Goal: Task Accomplishment & Management: Manage account settings

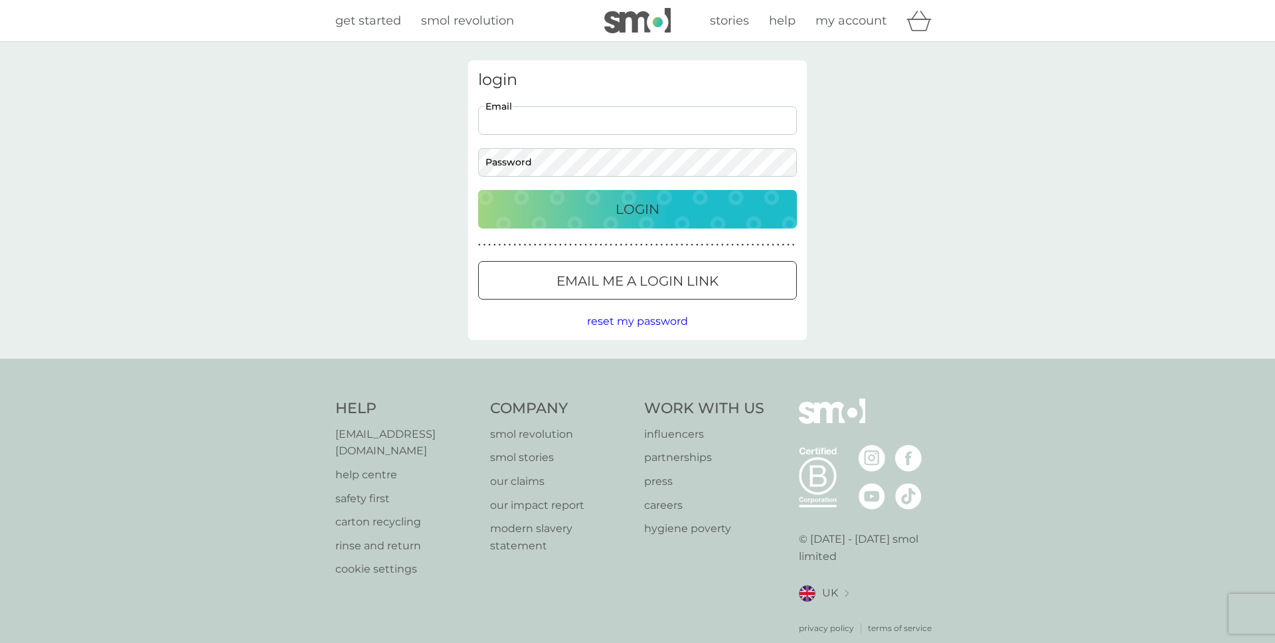
click at [537, 130] on input "Email" at bounding box center [637, 120] width 319 height 29
type input "[EMAIL_ADDRESS][DOMAIN_NAME]"
click at [604, 207] on div "Login" at bounding box center [638, 209] width 292 height 21
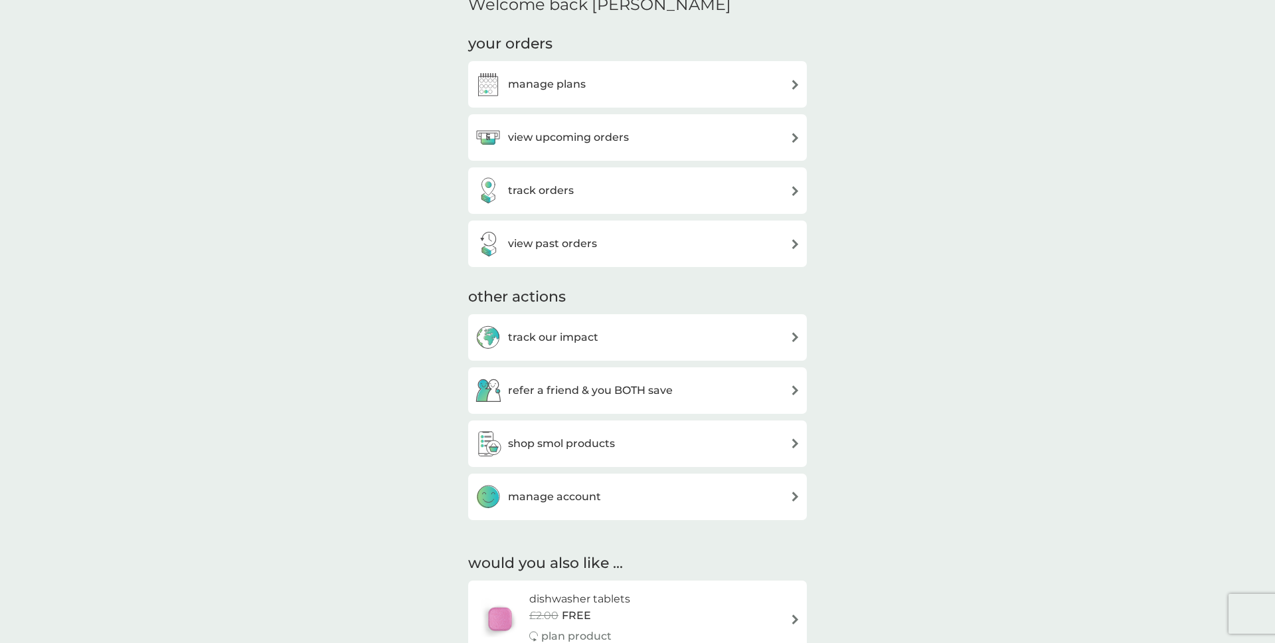
scroll to position [176, 0]
click at [632, 76] on div "manage plans" at bounding box center [637, 82] width 325 height 27
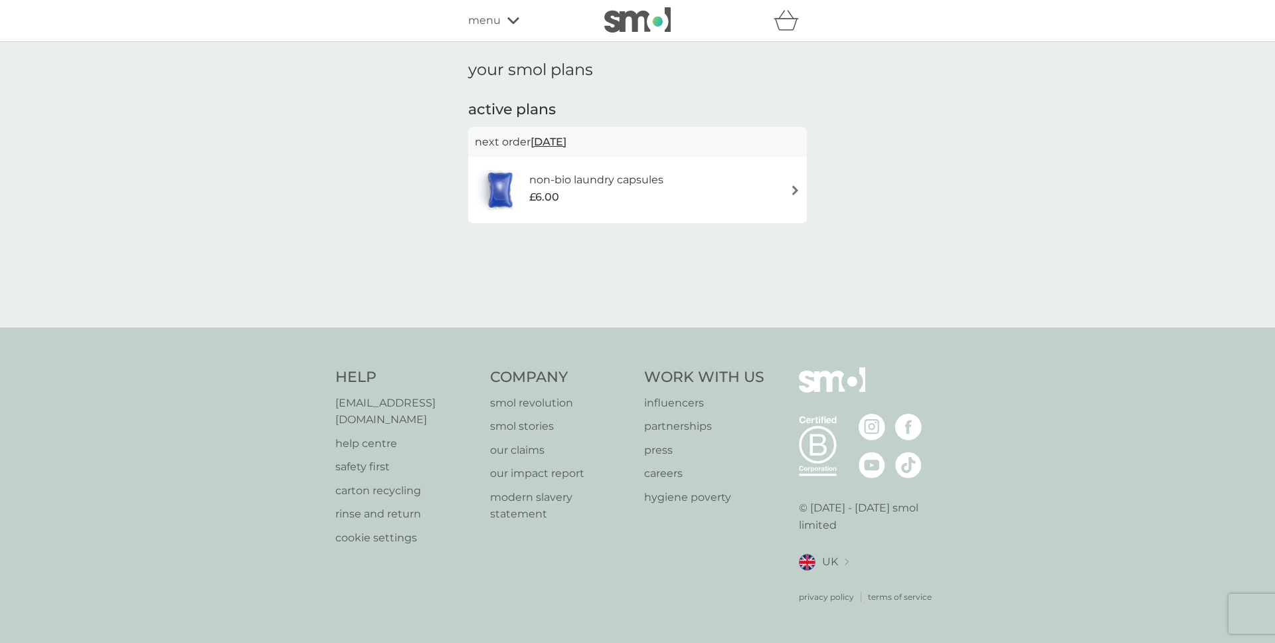
click at [658, 194] on div "£6.00" at bounding box center [596, 197] width 134 height 17
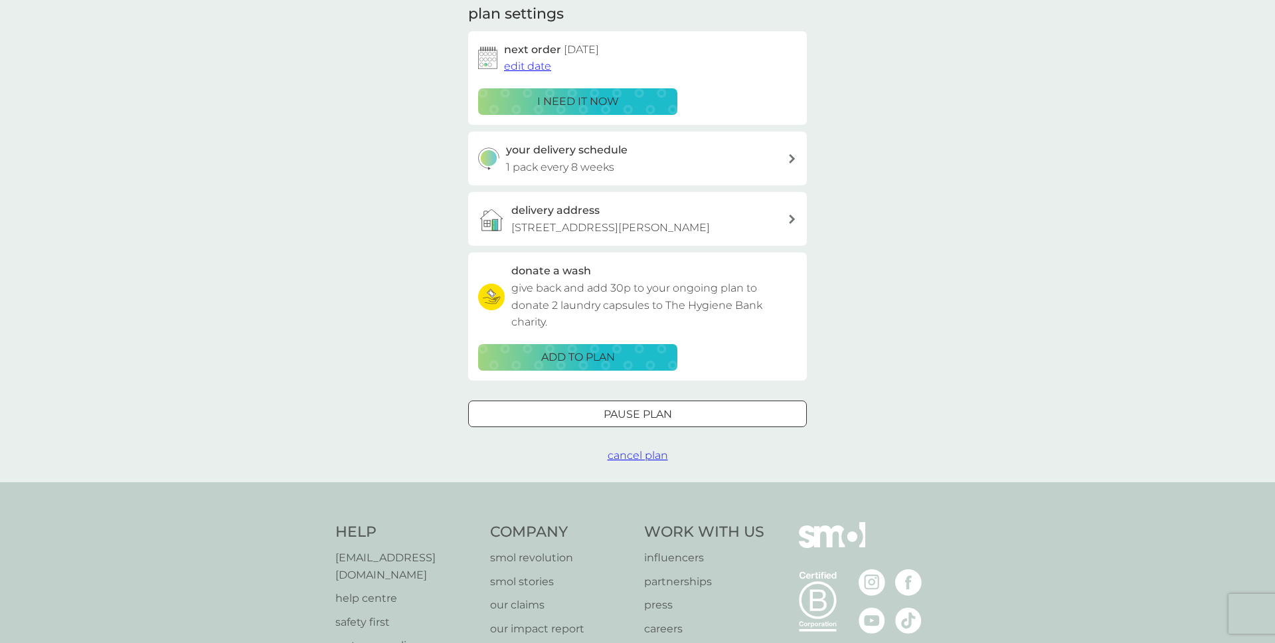
scroll to position [195, 0]
click at [641, 460] on span "cancel plan" at bounding box center [638, 454] width 60 height 13
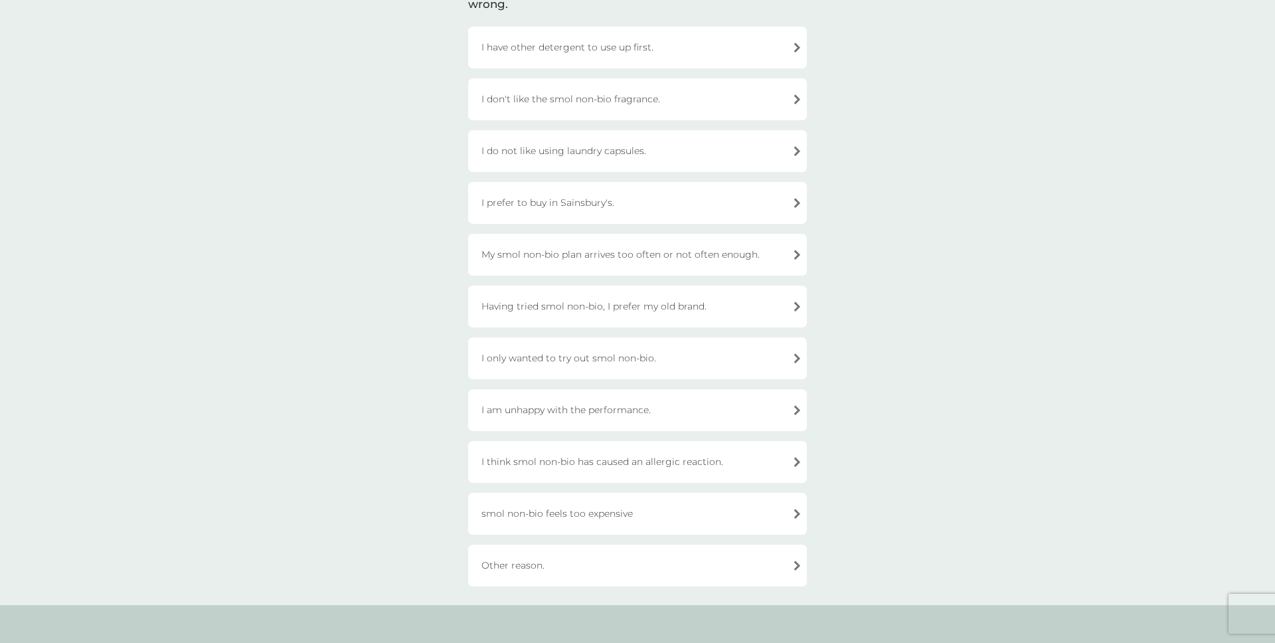
scroll to position [130, 0]
click at [508, 312] on div "Having tried smol non-bio, I prefer my old brand." at bounding box center [637, 308] width 339 height 42
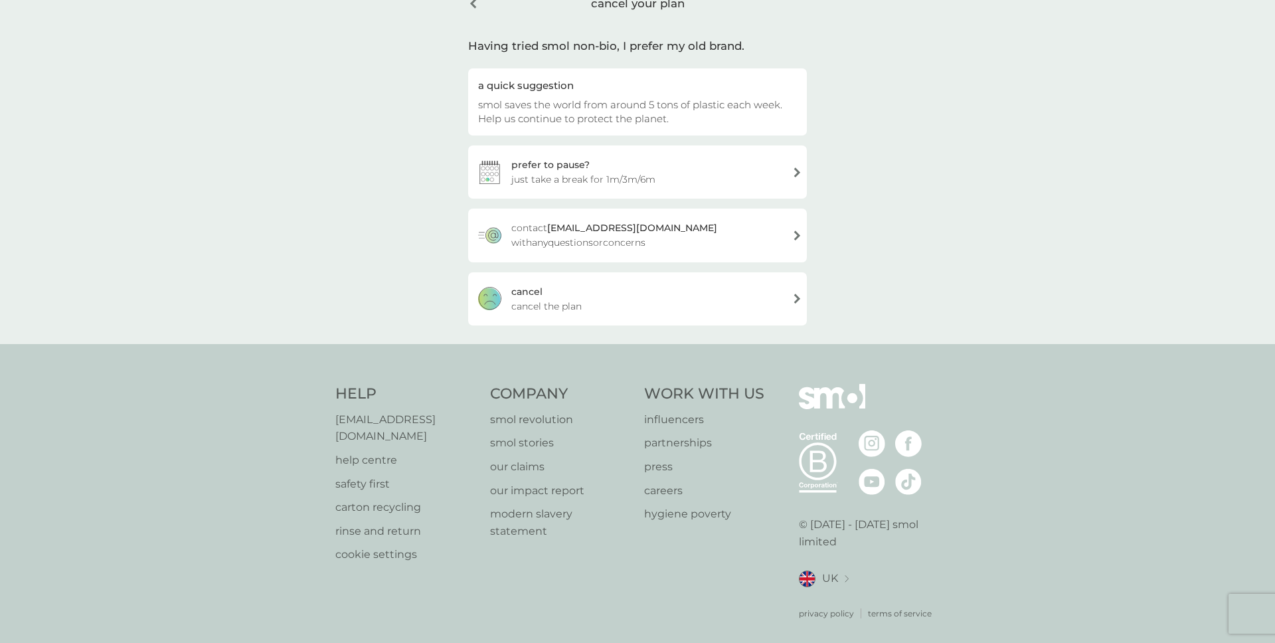
click at [523, 304] on span "cancel the plan" at bounding box center [546, 306] width 70 height 15
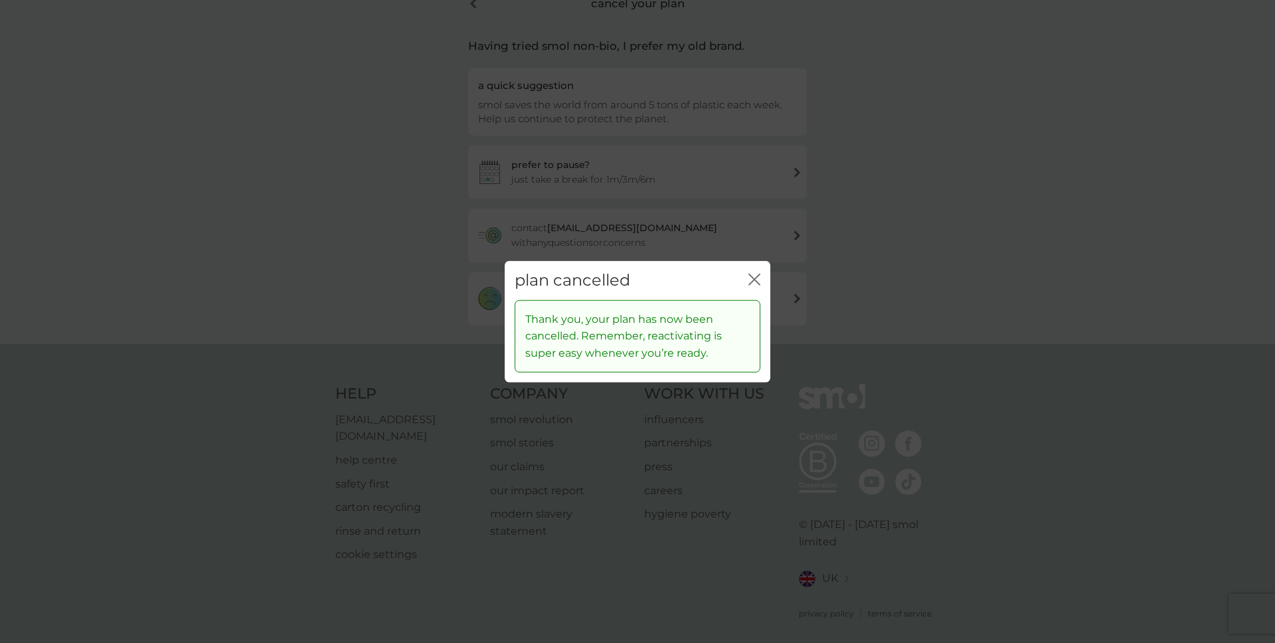
click at [754, 276] on icon "close" at bounding box center [755, 280] width 12 height 12
